Goal: Task Accomplishment & Management: Use online tool/utility

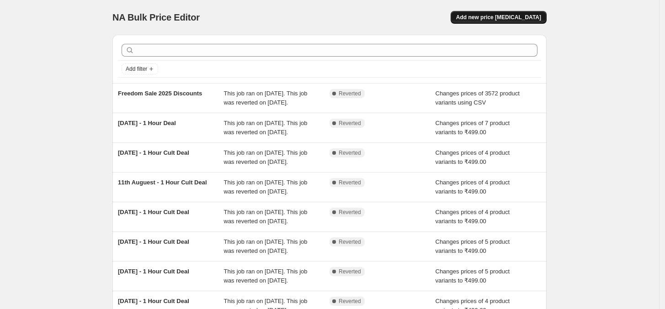
click at [519, 19] on span "Add new price [MEDICAL_DATA]" at bounding box center [498, 17] width 85 height 7
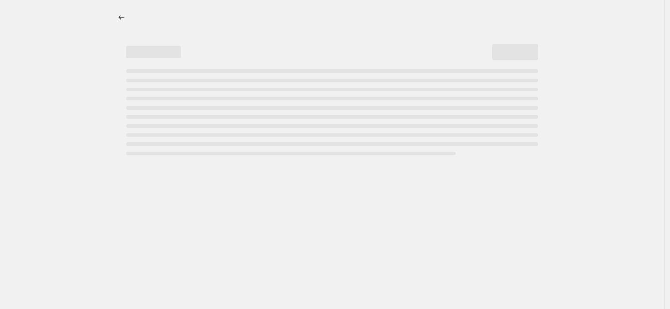
select select "percentage"
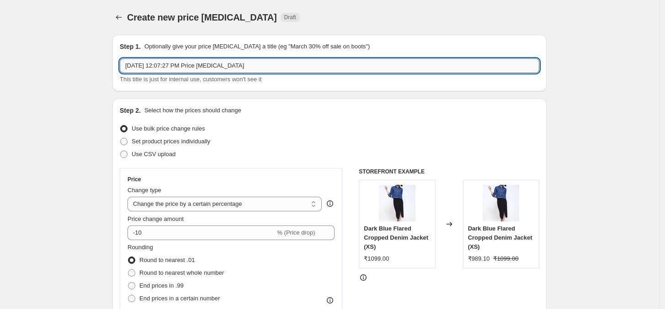
click at [280, 64] on input "[DATE] 12:07:27 PM Price [MEDICAL_DATA]" at bounding box center [329, 65] width 419 height 15
type input "[DATE] - 1 Hour Cult Deal"
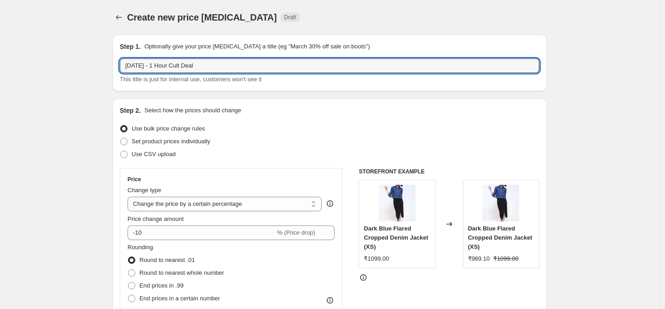
click at [254, 138] on div "Set product prices individually" at bounding box center [329, 141] width 419 height 13
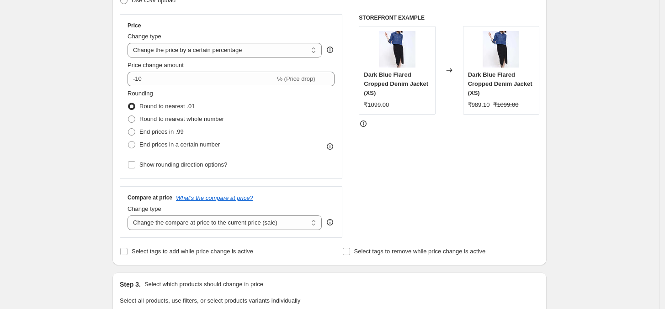
scroll to position [179, 0]
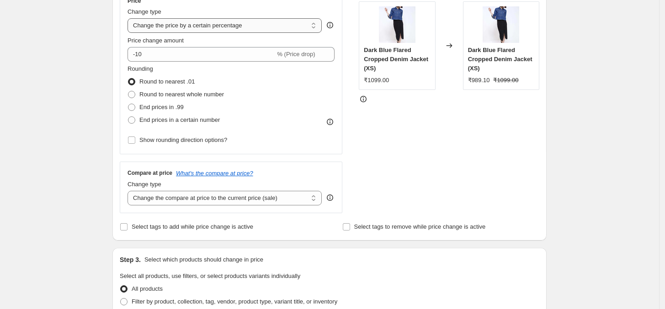
click at [211, 23] on select "Change the price to a certain amount Change the price by a certain amount Chang…" at bounding box center [224, 25] width 194 height 15
select select "to"
click at [130, 18] on select "Change the price to a certain amount Change the price by a certain amount Chang…" at bounding box center [224, 25] width 194 height 15
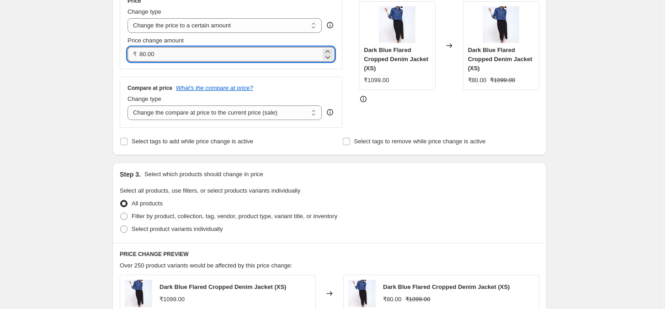
click at [180, 56] on input "80.00" at bounding box center [229, 54] width 181 height 15
type input "499.00"
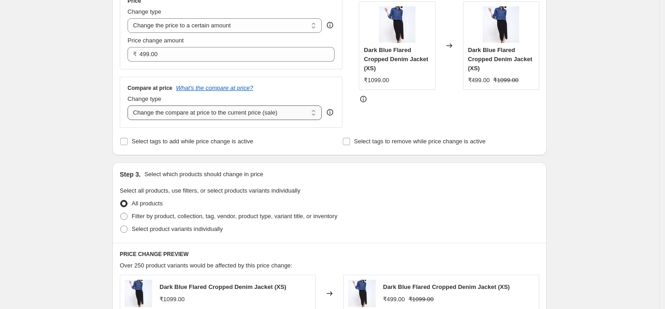
click at [209, 114] on select "Change the compare at price to the current price (sale) Change the compare at p…" at bounding box center [224, 113] width 194 height 15
select select "no_change"
click at [130, 106] on select "Change the compare at price to the current price (sale) Change the compare at p…" at bounding box center [224, 113] width 194 height 15
click at [399, 213] on div "Filter by product, collection, tag, vendor, product type, variant title, or inv…" at bounding box center [329, 216] width 419 height 13
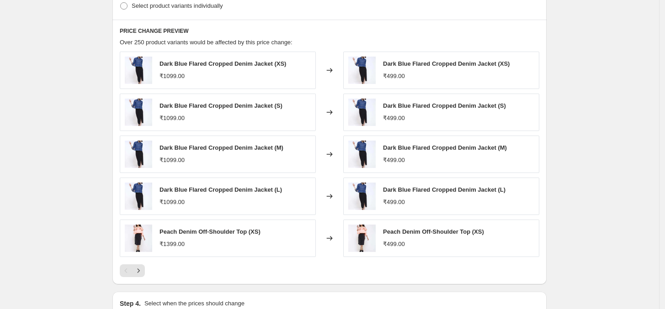
scroll to position [333, 0]
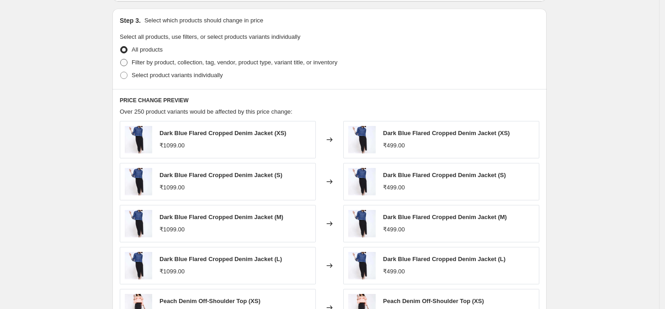
click at [184, 64] on span "Filter by product, collection, tag, vendor, product type, variant title, or inv…" at bounding box center [235, 62] width 206 height 7
click at [121, 59] on input "Filter by product, collection, tag, vendor, product type, variant title, or inv…" at bounding box center [120, 59] width 0 height 0
radio input "true"
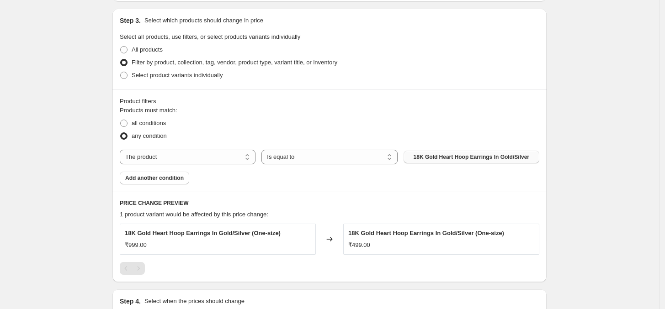
click at [458, 158] on span "18K Gold Heart Hoop Earrings In Gold/Silver" at bounding box center [472, 157] width 116 height 7
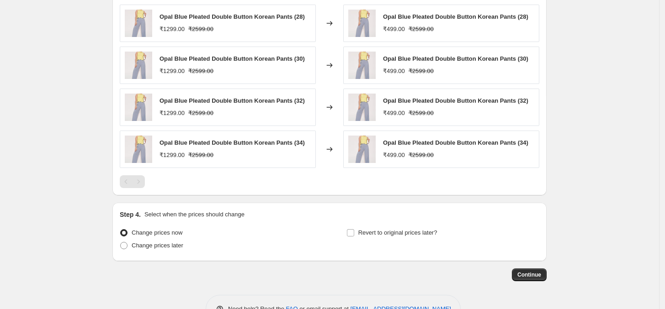
scroll to position [624, 0]
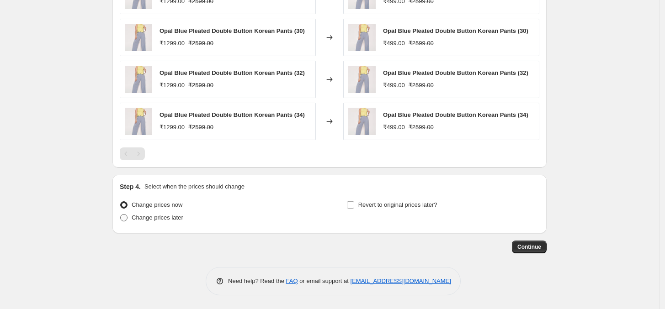
click at [150, 218] on span "Change prices later" at bounding box center [158, 217] width 52 height 7
click at [121, 215] on input "Change prices later" at bounding box center [120, 214] width 0 height 0
radio input "true"
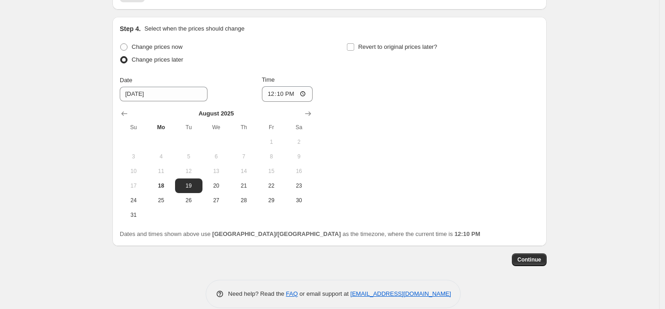
scroll to position [794, 0]
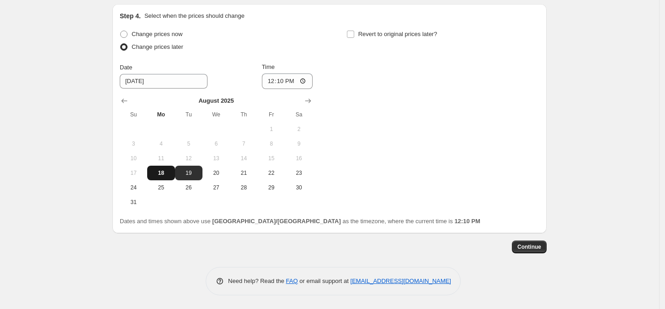
click at [164, 179] on button "18" at bounding box center [160, 173] width 27 height 15
type input "[DATE]"
click at [272, 82] on input "12:10" at bounding box center [287, 82] width 51 height 16
type input "22:00"
click at [398, 119] on div "Change prices now Change prices later Date [DATE] Time 22:00 [DATE] Su Mo Tu We…" at bounding box center [329, 119] width 419 height 182
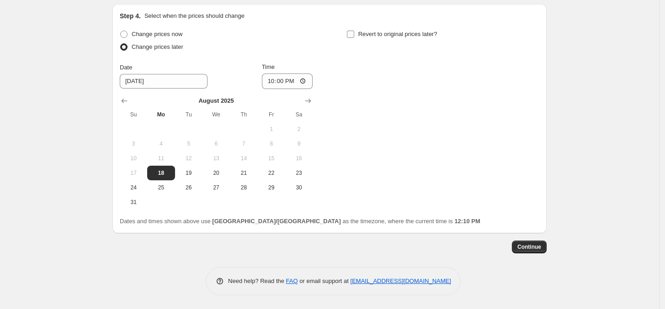
click at [354, 35] on input "Revert to original prices later?" at bounding box center [350, 34] width 7 height 7
checkbox input "true"
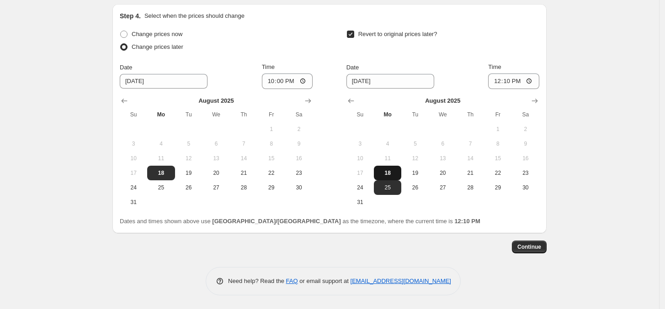
click at [390, 170] on span "18" at bounding box center [387, 173] width 20 height 7
type input "[DATE]"
click at [497, 80] on input "12:10" at bounding box center [513, 82] width 51 height 16
type input "23:00"
click at [541, 251] on span "Continue" at bounding box center [529, 247] width 24 height 7
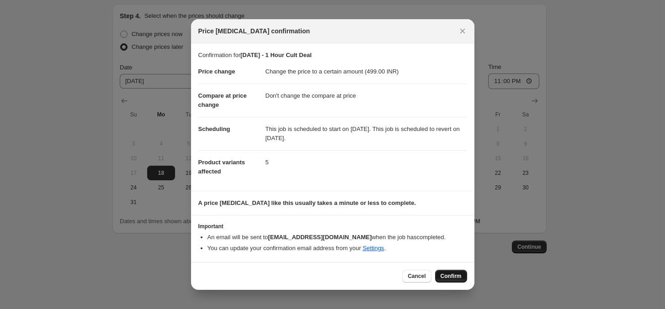
click at [451, 272] on button "Confirm" at bounding box center [451, 276] width 32 height 13
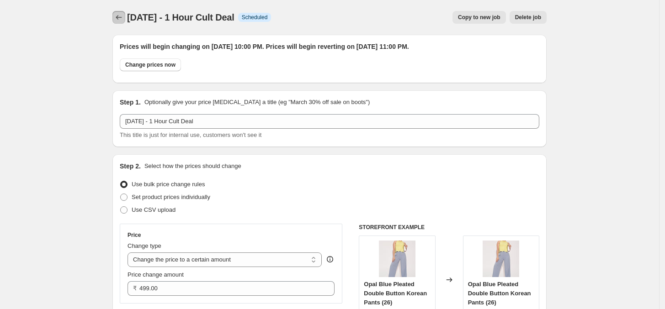
click at [120, 23] on button "Price change jobs" at bounding box center [118, 17] width 13 height 13
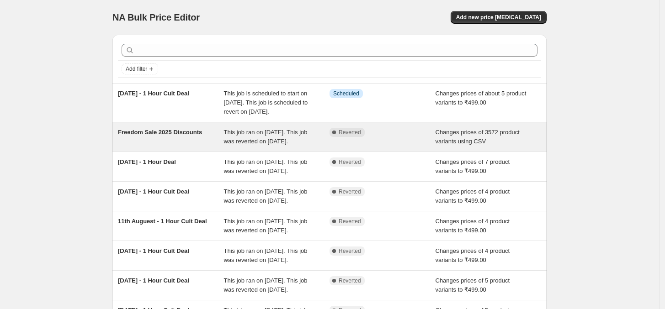
click at [271, 139] on span "This job ran on [DATE]. This job was reverted on [DATE]." at bounding box center [266, 137] width 84 height 16
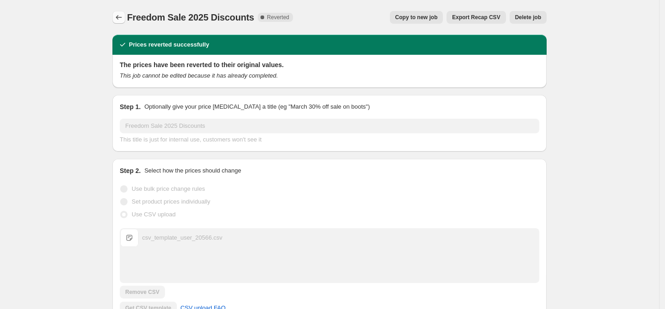
click at [121, 11] on button "Price change jobs" at bounding box center [118, 17] width 13 height 13
